Goal: Use online tool/utility: Utilize a website feature to perform a specific function

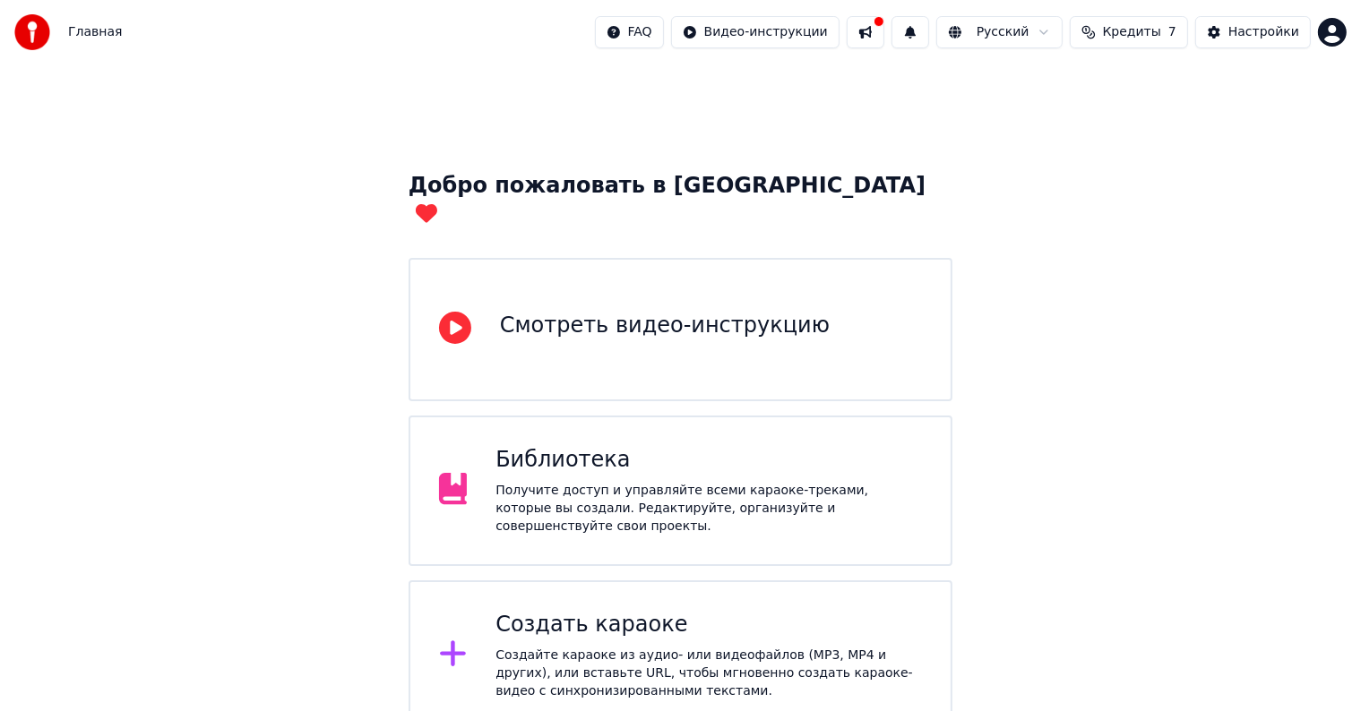
click at [710, 611] on div "Создать караоке" at bounding box center [708, 625] width 426 height 29
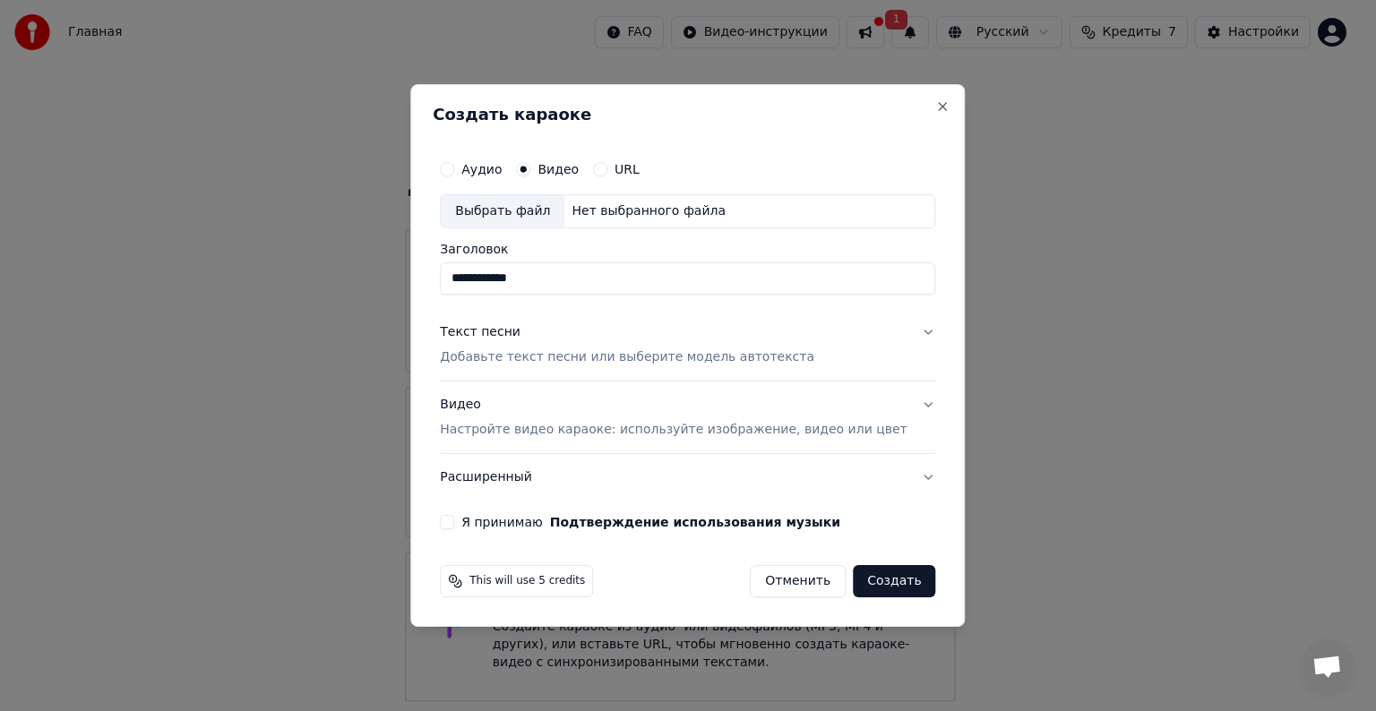
click at [554, 211] on div "Выбрать файл" at bounding box center [503, 211] width 124 height 32
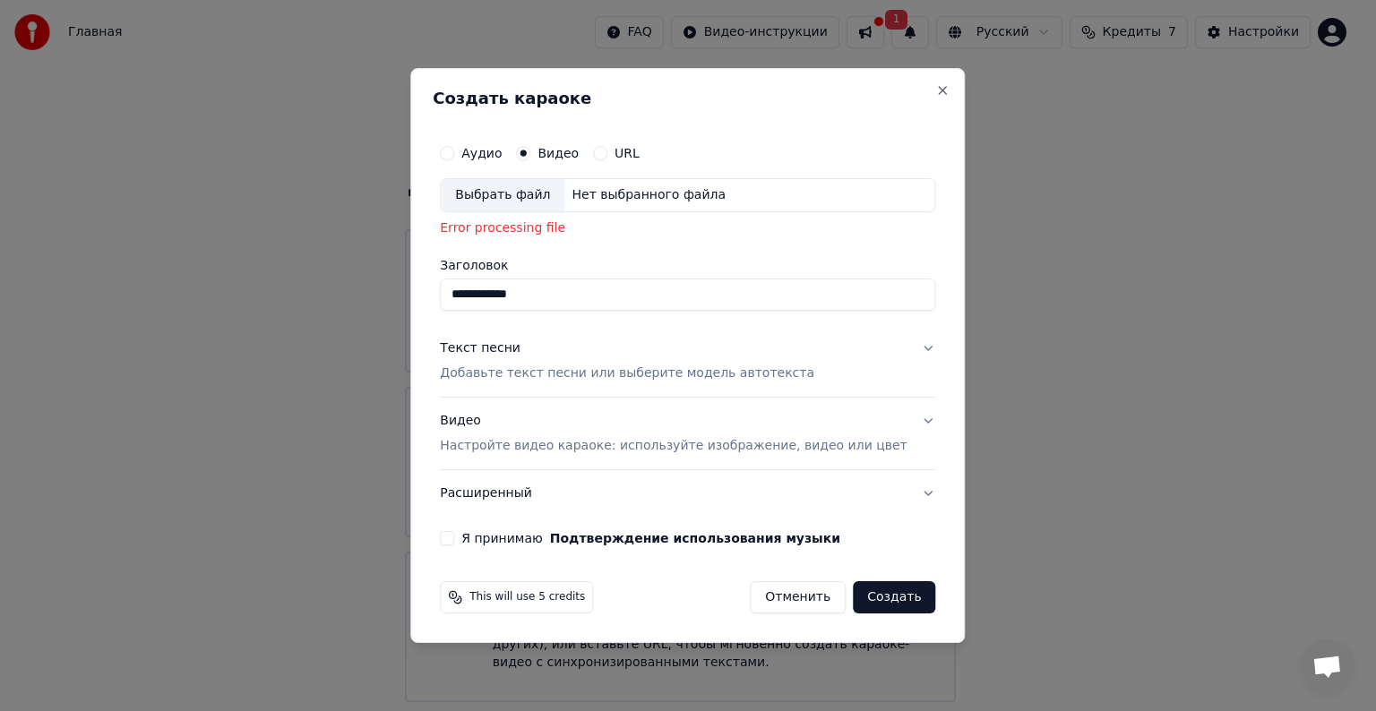
click at [551, 196] on div "Выбрать файл" at bounding box center [503, 195] width 124 height 32
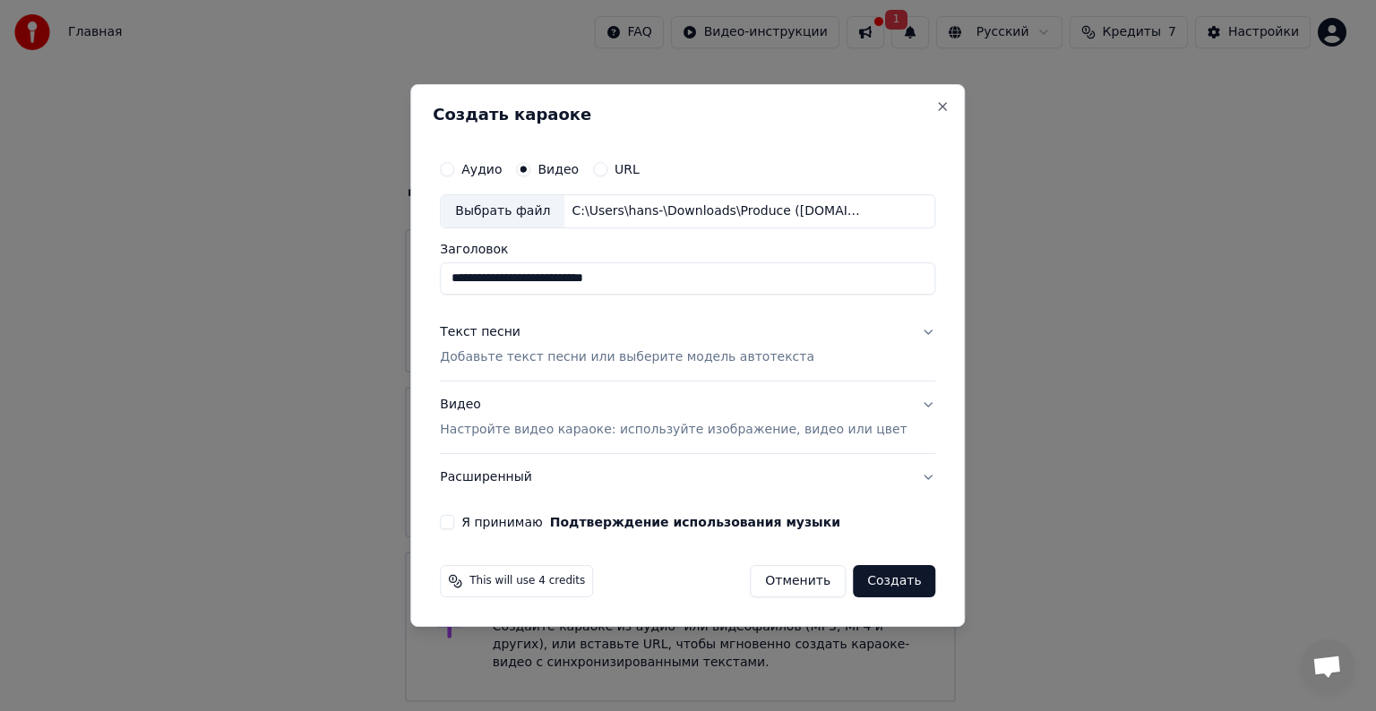
drag, startPoint x: 650, startPoint y: 281, endPoint x: 443, endPoint y: 273, distance: 207.1
click at [443, 273] on div "**********" at bounding box center [687, 355] width 554 height 543
type input "**********"
click at [454, 525] on button "Я принимаю Подтверждение использования музыки" at bounding box center [447, 522] width 14 height 14
click at [895, 334] on button "Текст песни Добавьте текст песни или выберите модель автотекста" at bounding box center [687, 345] width 495 height 72
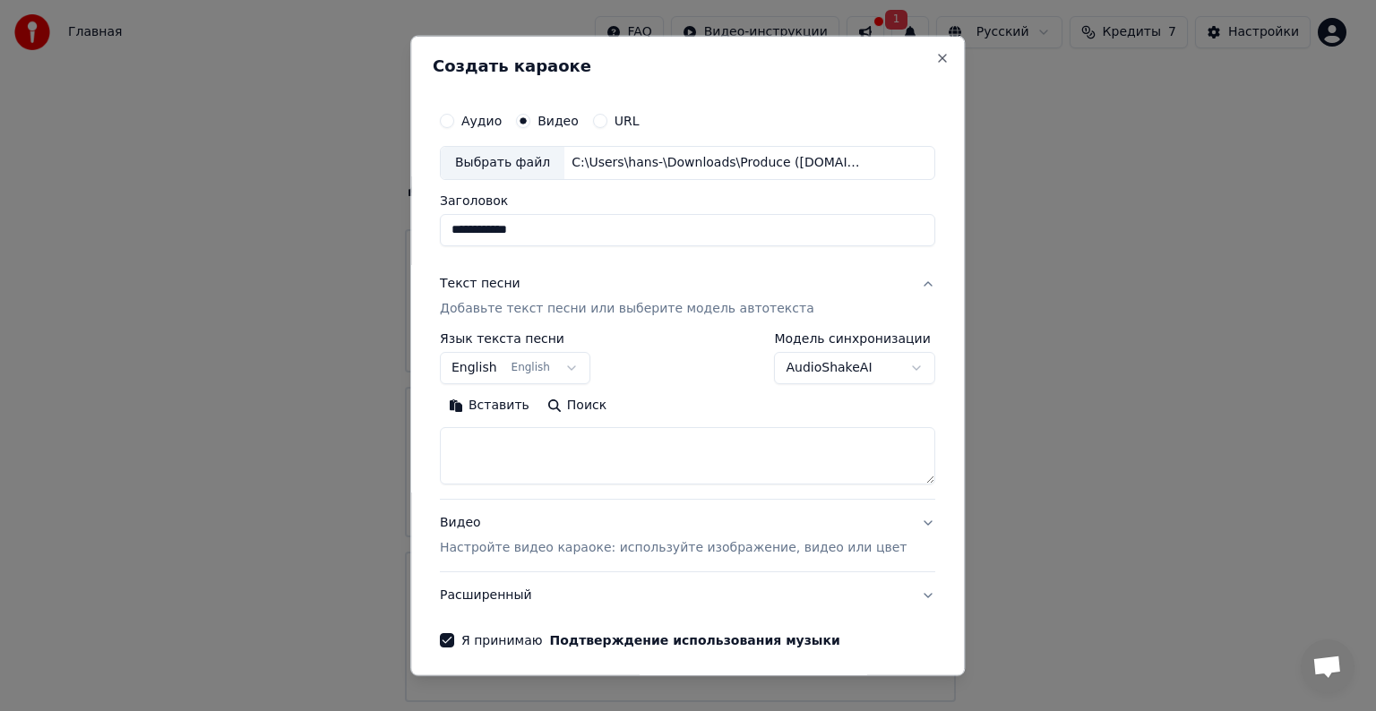
click at [555, 361] on button "English English" at bounding box center [515, 368] width 150 height 32
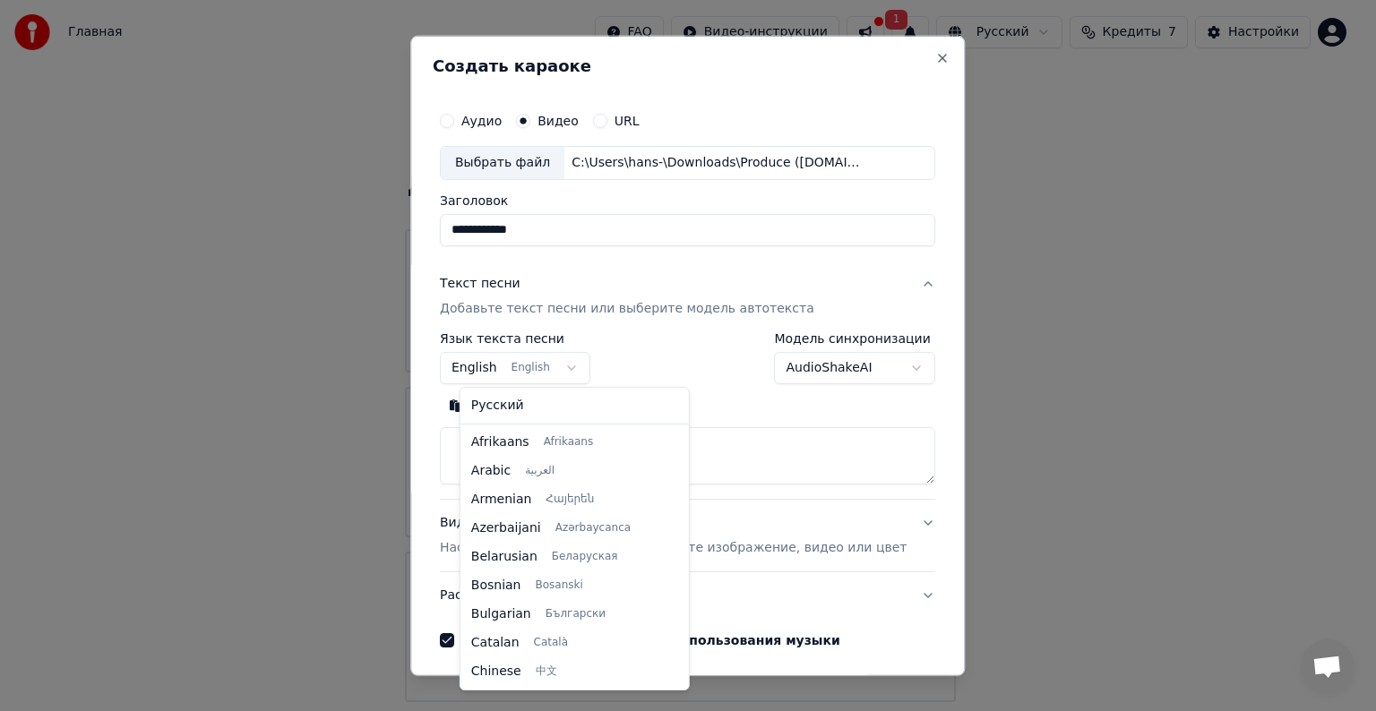
scroll to position [143, 0]
select select "**"
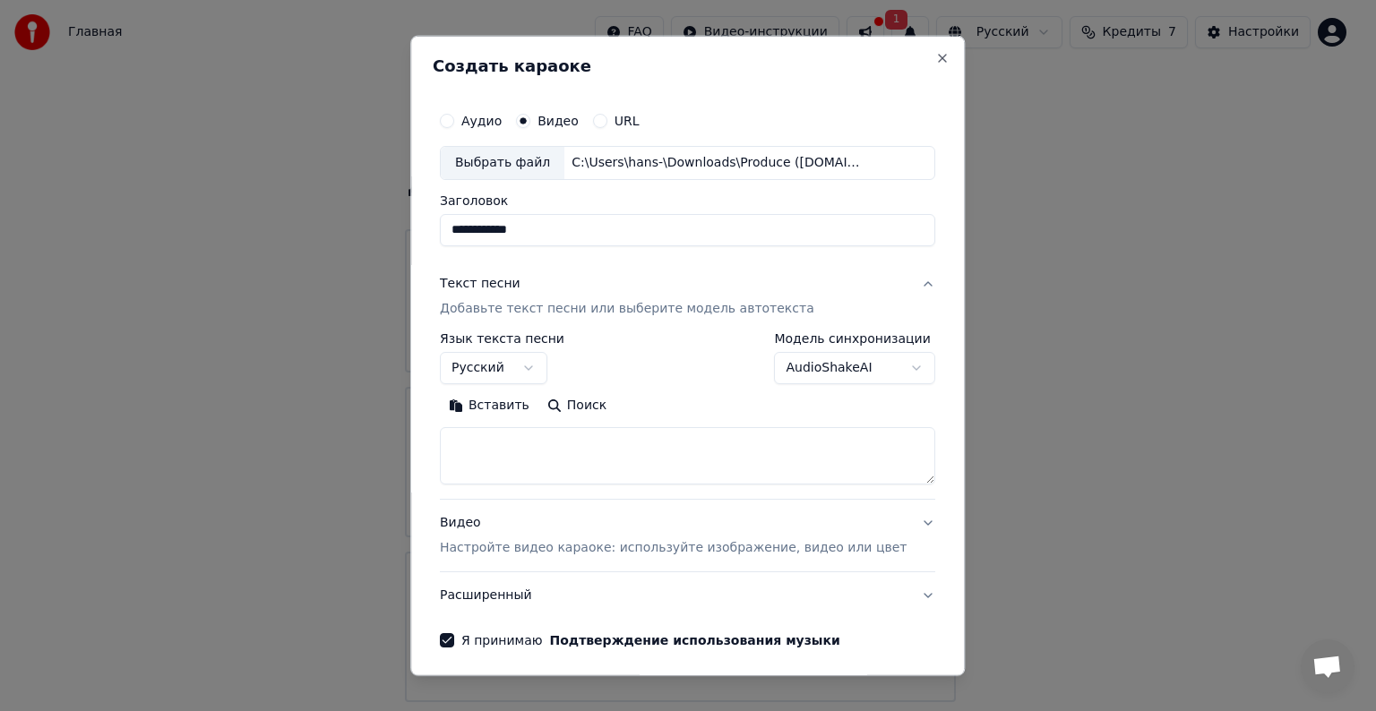
click at [526, 434] on textarea at bounding box center [687, 455] width 495 height 57
paste textarea "**********"
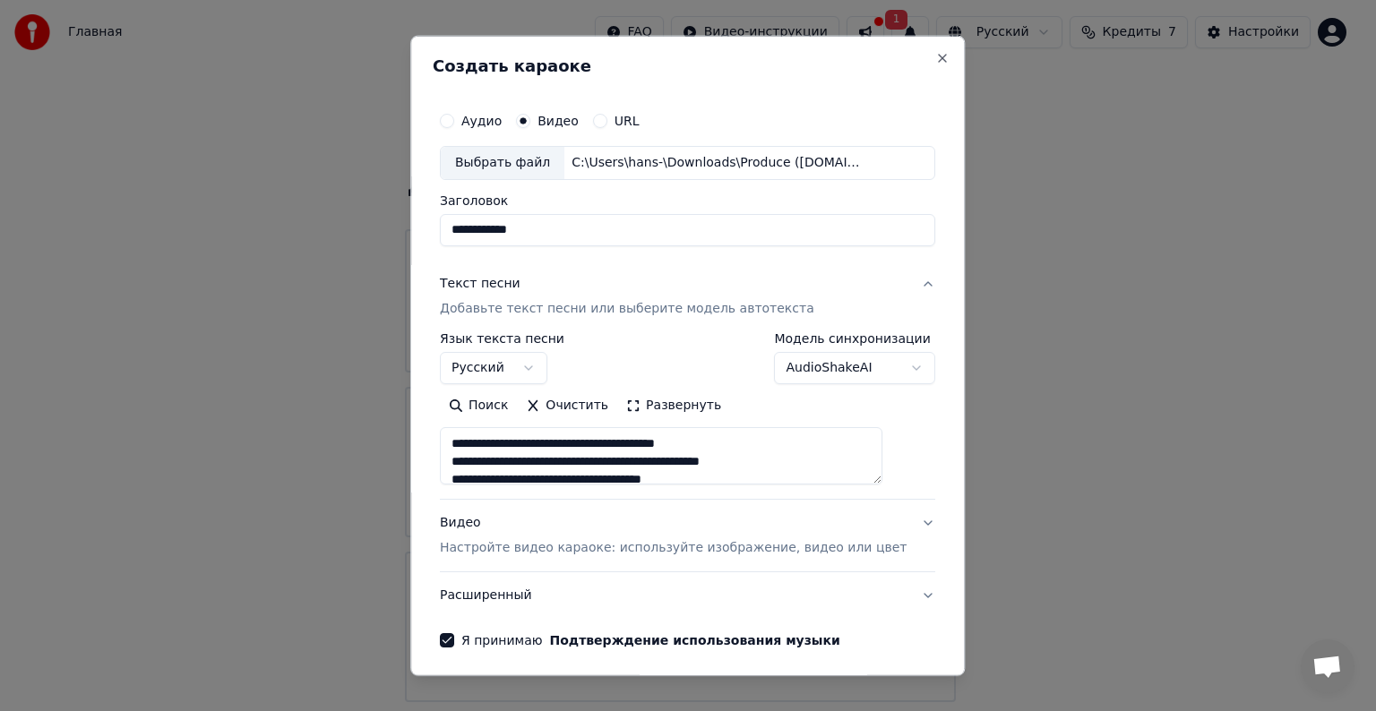
scroll to position [595, 0]
type textarea "**********"
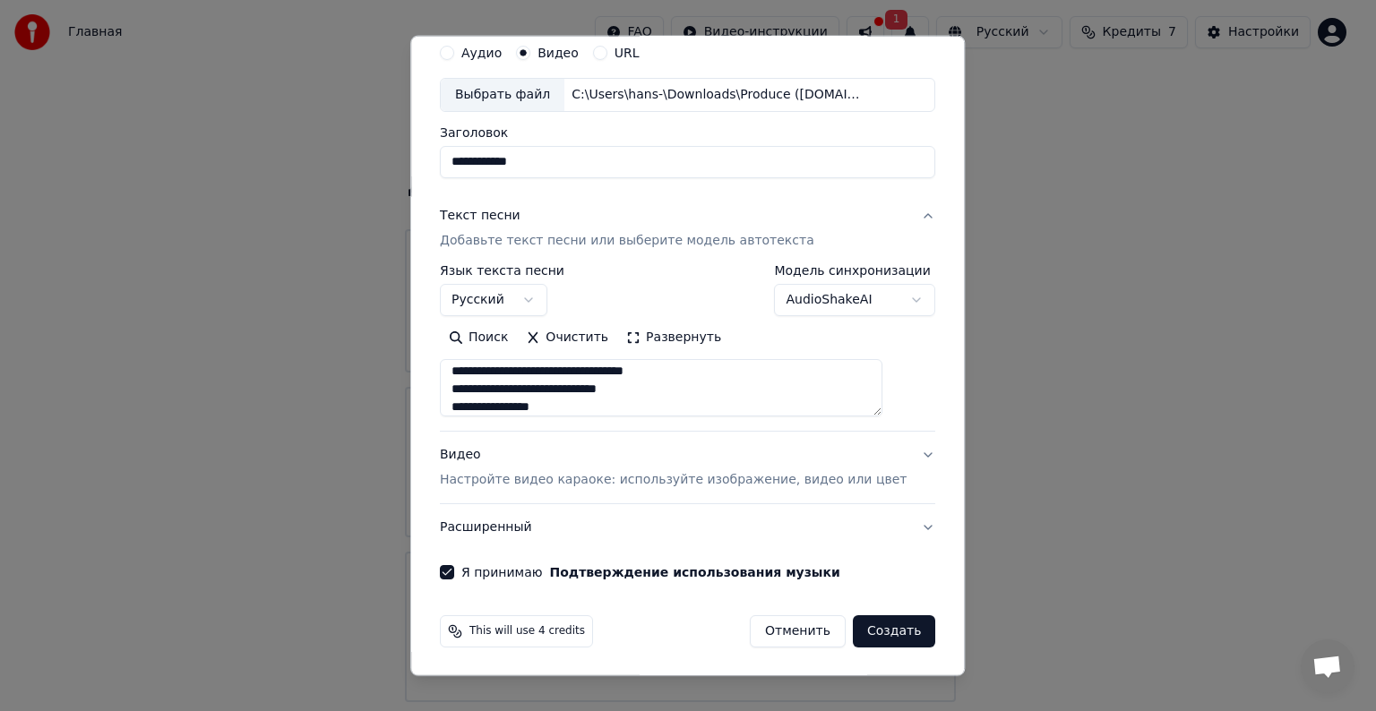
click at [860, 478] on p "Настройте видео караоке: используйте изображение, видео или цвет" at bounding box center [673, 480] width 467 height 18
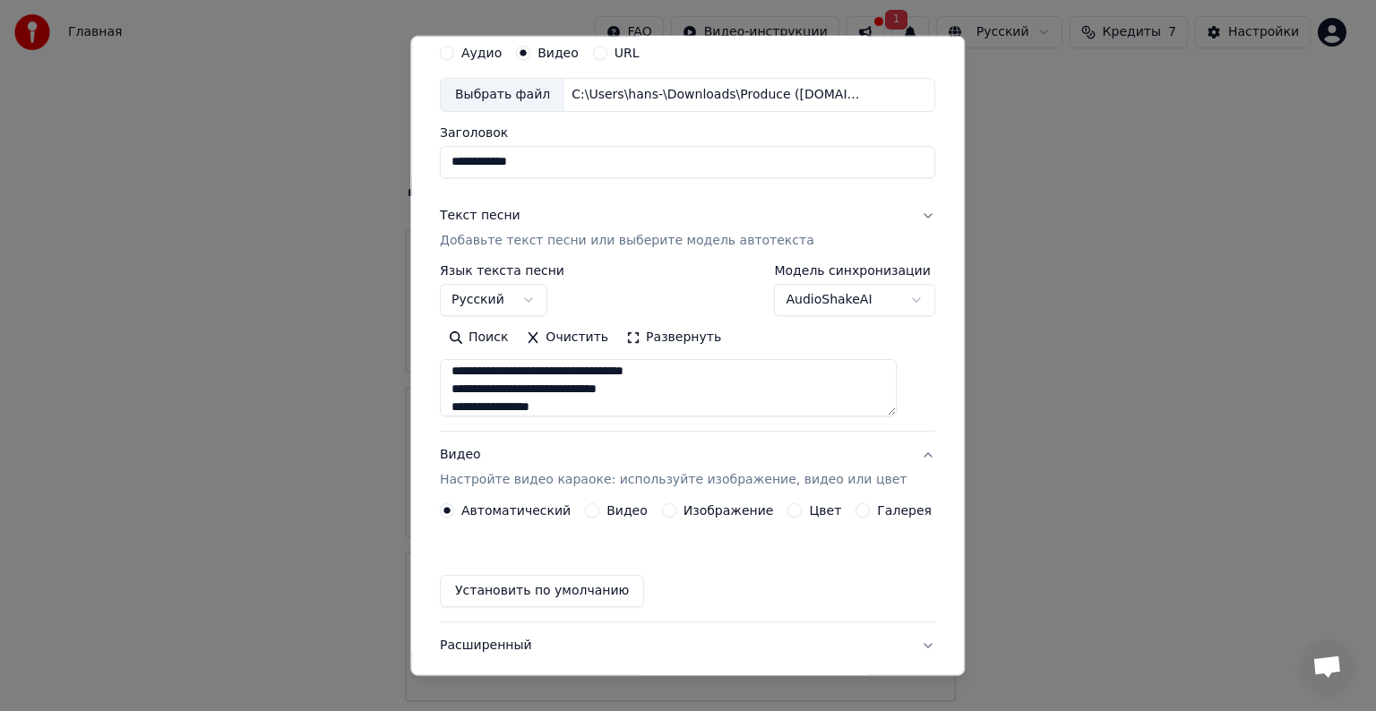
scroll to position [20, 0]
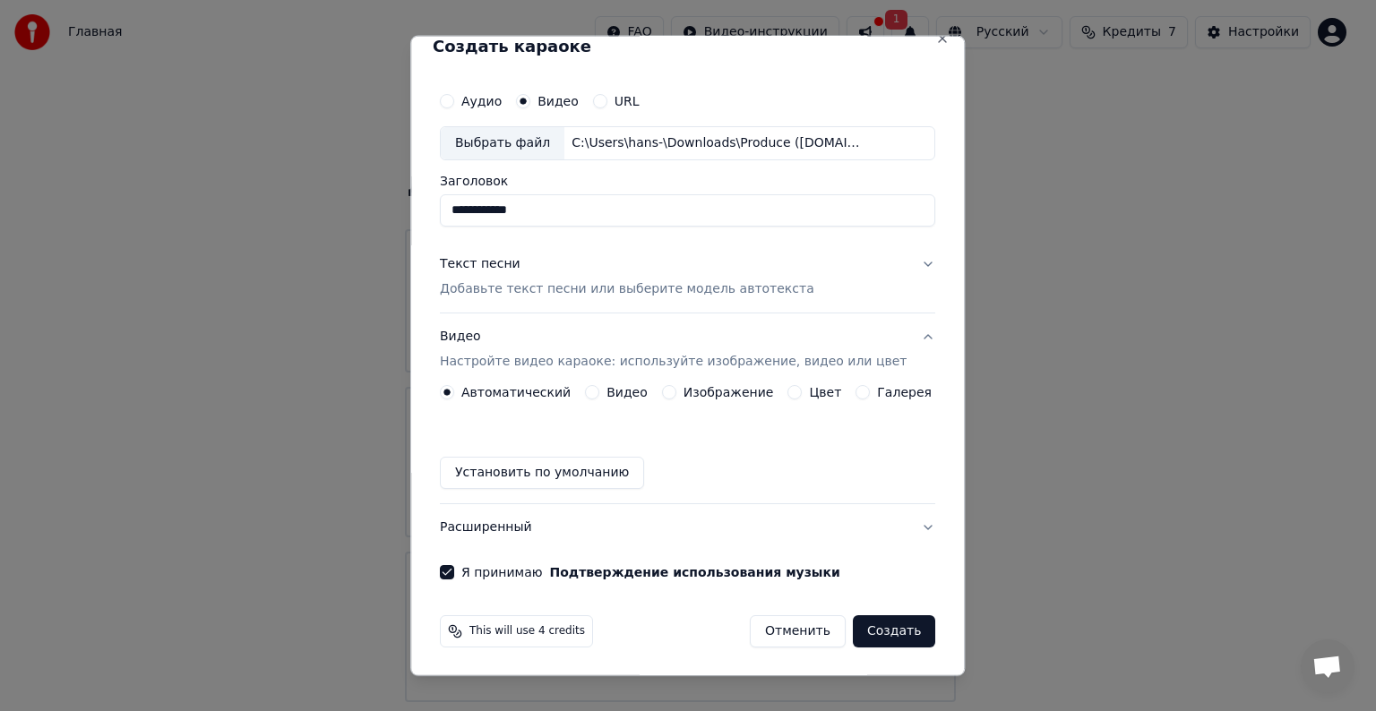
click at [614, 392] on label "Видео" at bounding box center [626, 392] width 41 height 13
click at [599, 392] on button "Видео" at bounding box center [592, 392] width 14 height 14
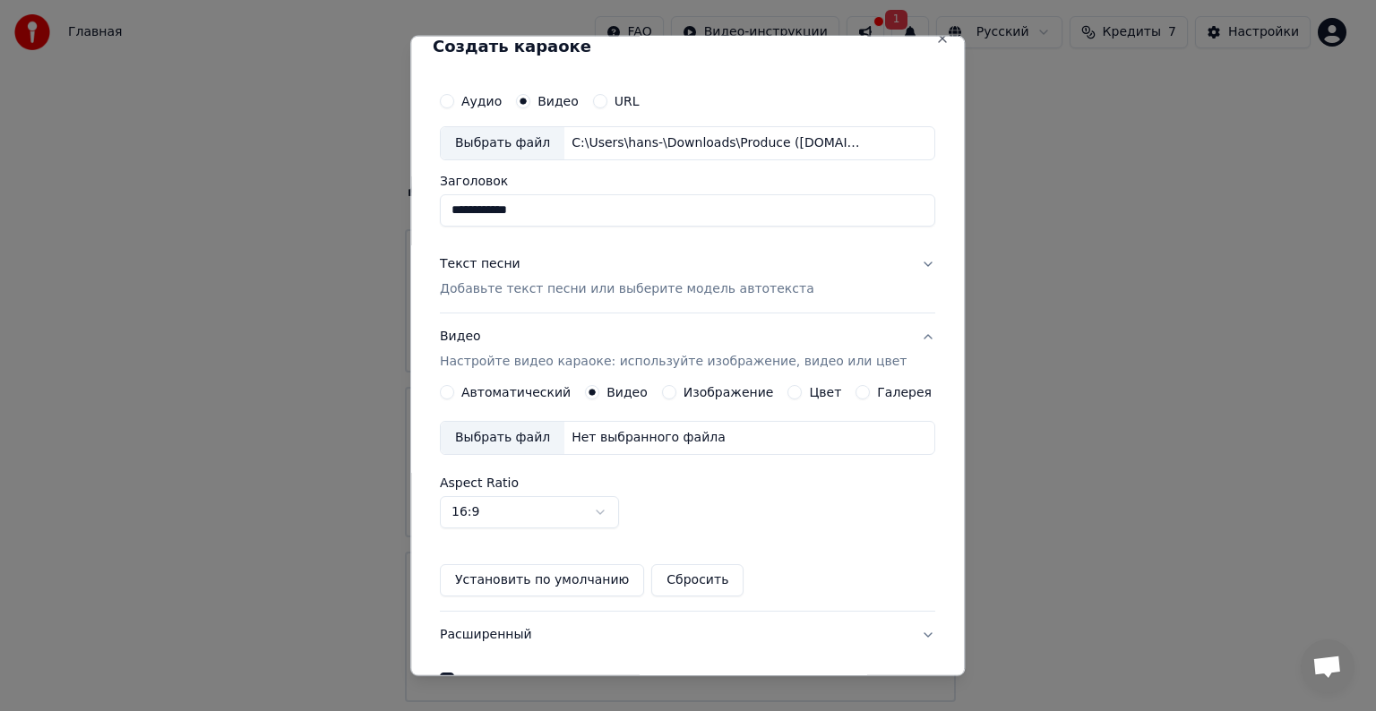
click at [509, 440] on div "Выбрать файл" at bounding box center [503, 438] width 124 height 32
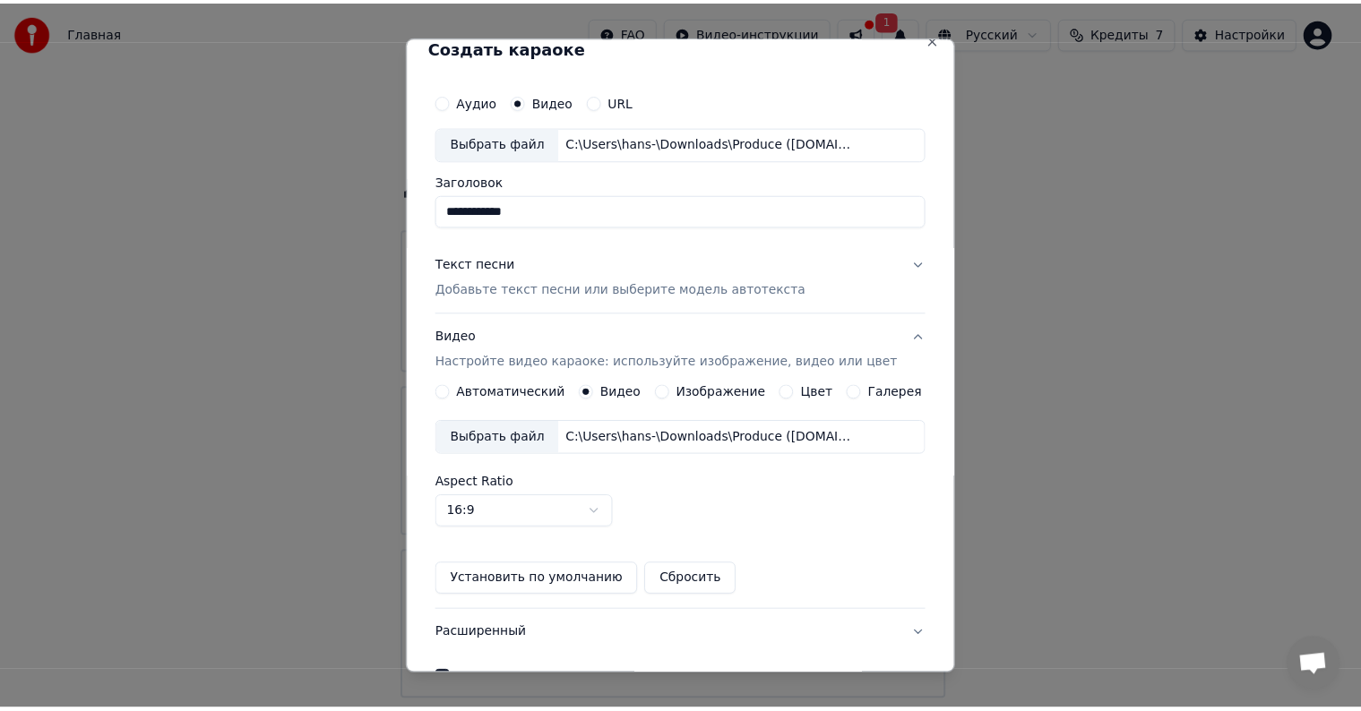
scroll to position [126, 0]
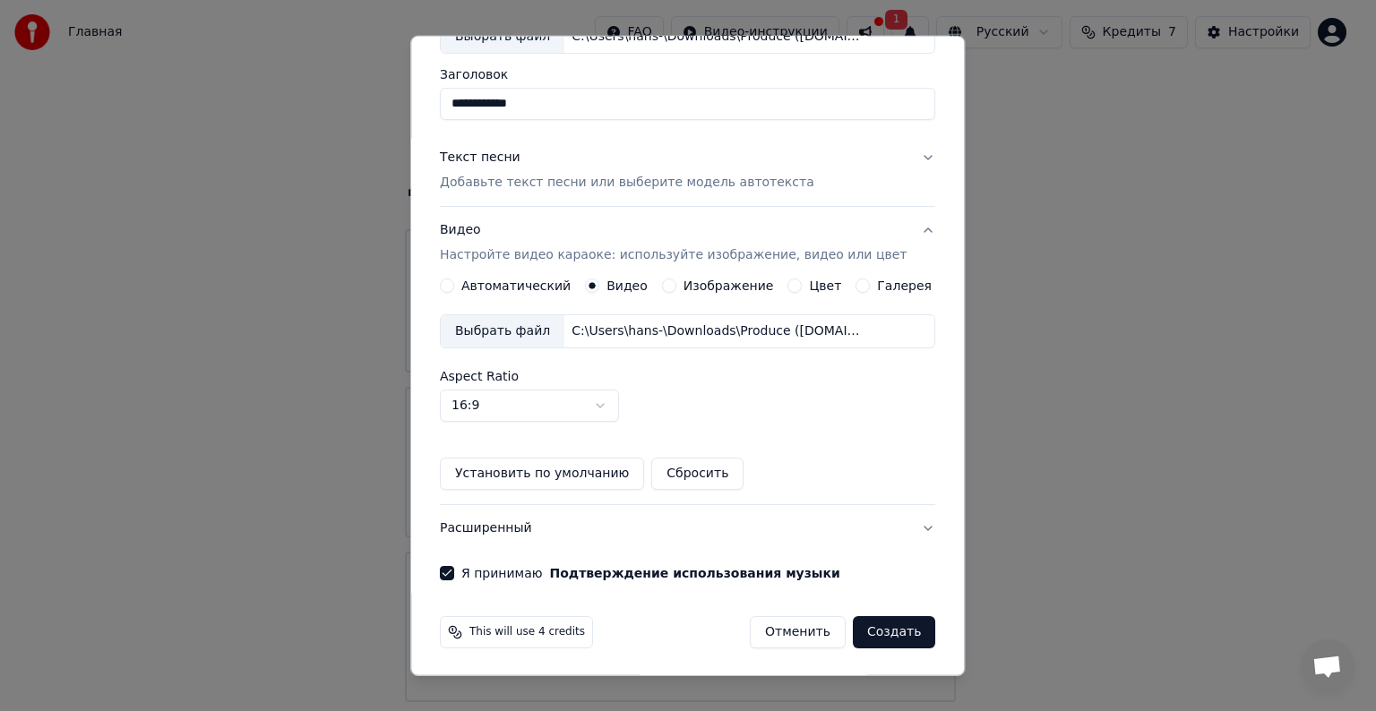
click at [861, 631] on button "Создать" at bounding box center [894, 632] width 82 height 32
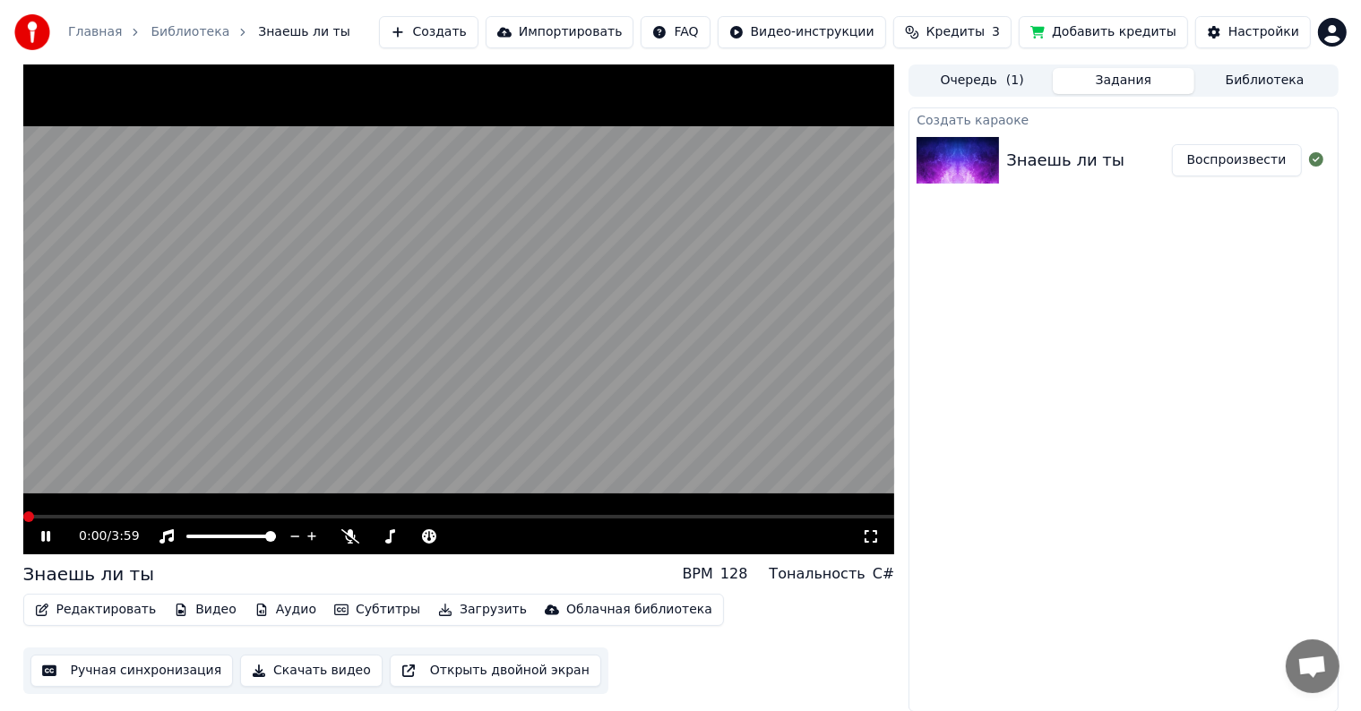
click at [23, 520] on span at bounding box center [28, 516] width 11 height 11
click at [79, 519] on span at bounding box center [459, 517] width 872 height 4
click at [347, 541] on icon at bounding box center [350, 536] width 18 height 14
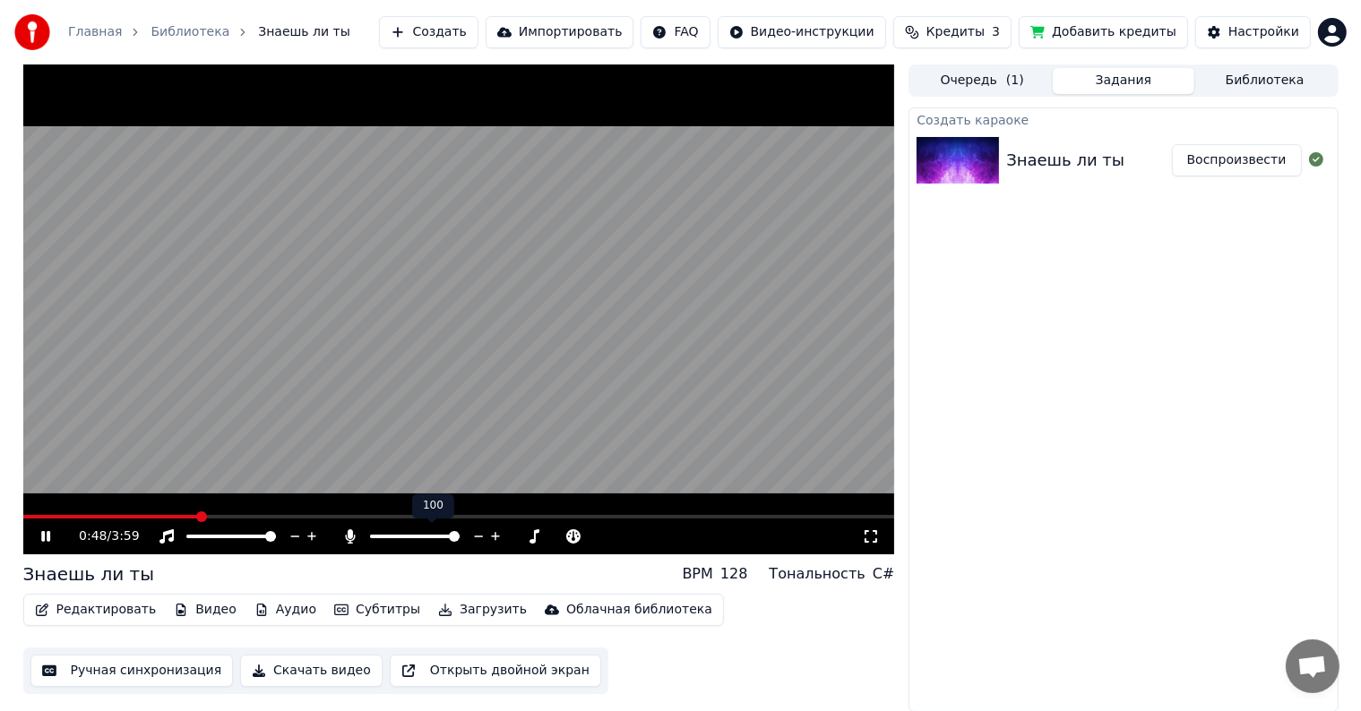
click at [347, 541] on icon at bounding box center [350, 536] width 18 height 14
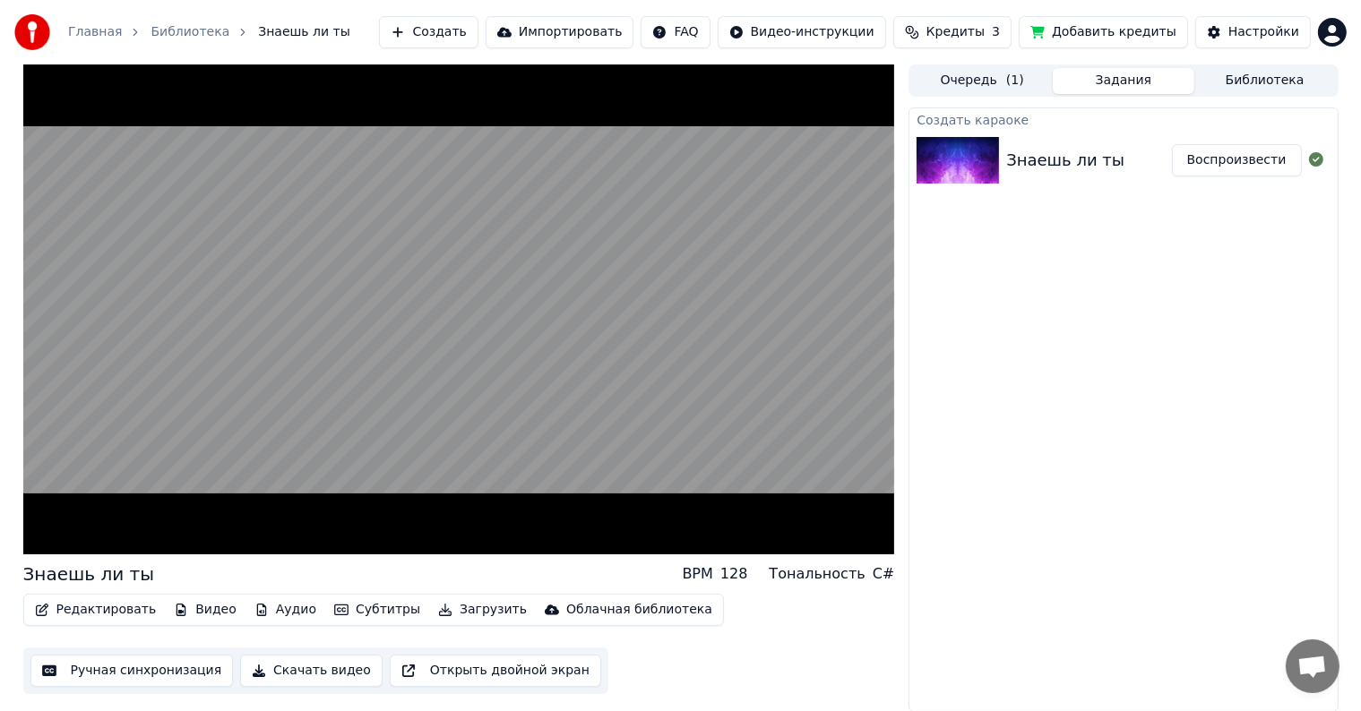
click at [442, 609] on button "Загрузить" at bounding box center [482, 609] width 103 height 25
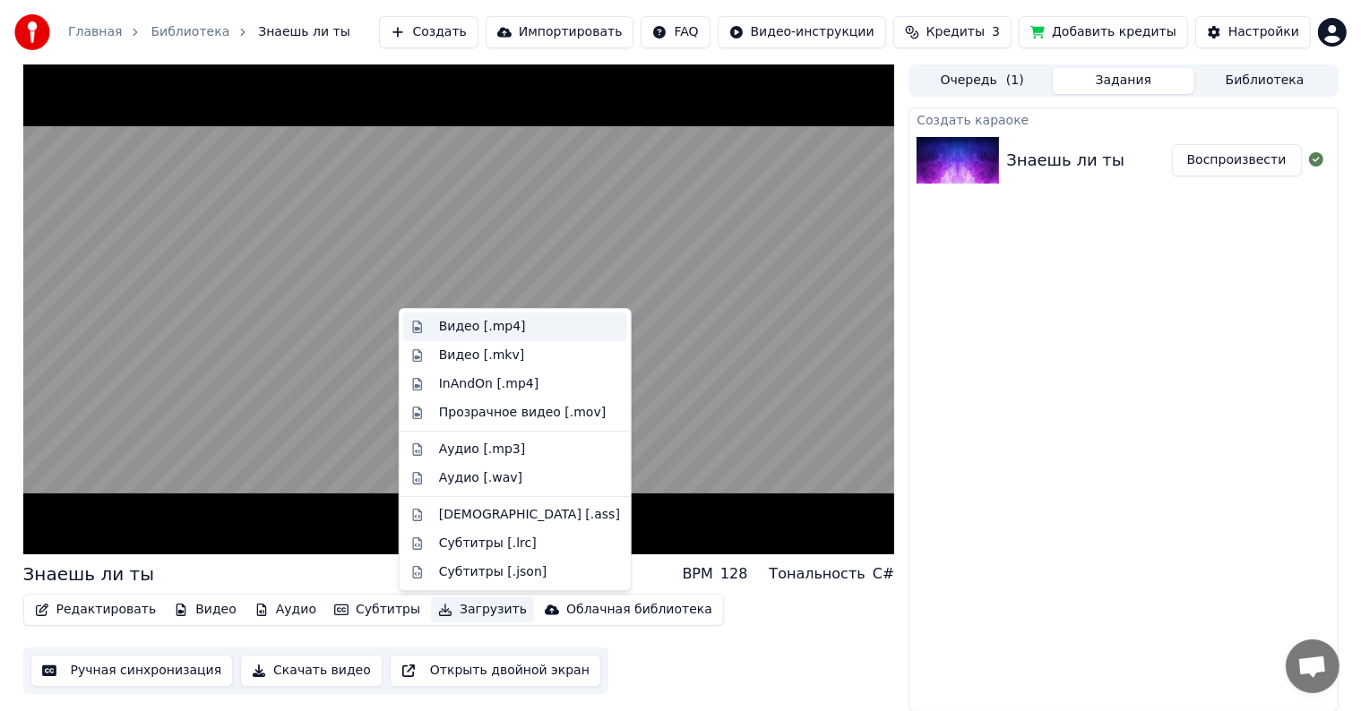
click at [484, 331] on div "Видео [.mp4]" at bounding box center [482, 327] width 87 height 18
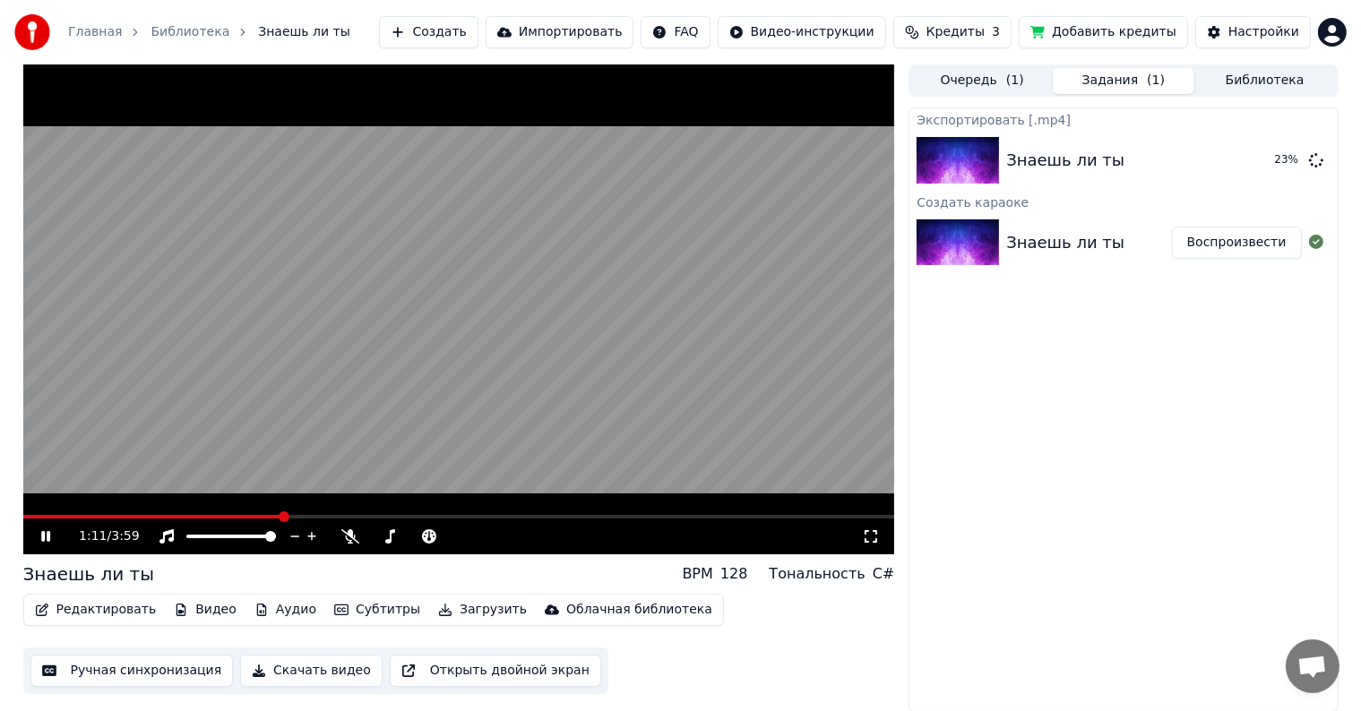
click at [46, 537] on icon at bounding box center [59, 536] width 42 height 14
click at [1254, 166] on button "Показать" at bounding box center [1255, 160] width 92 height 32
click at [1276, 156] on button "Показать" at bounding box center [1255, 160] width 92 height 32
click at [1252, 159] on button "Показать" at bounding box center [1255, 160] width 92 height 32
